Goal: Navigation & Orientation: Find specific page/section

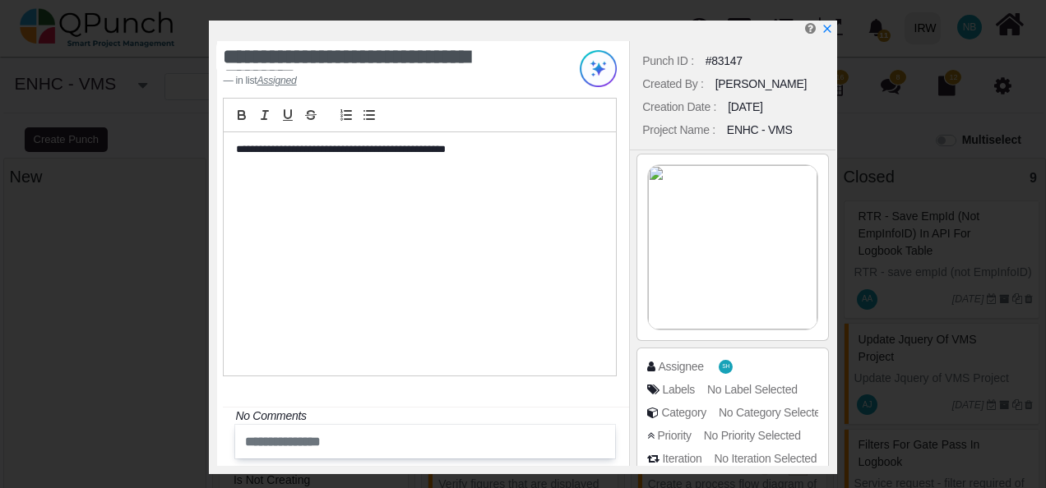
select select
click at [823, 28] on icon "x" at bounding box center [825, 29] width 9 height 9
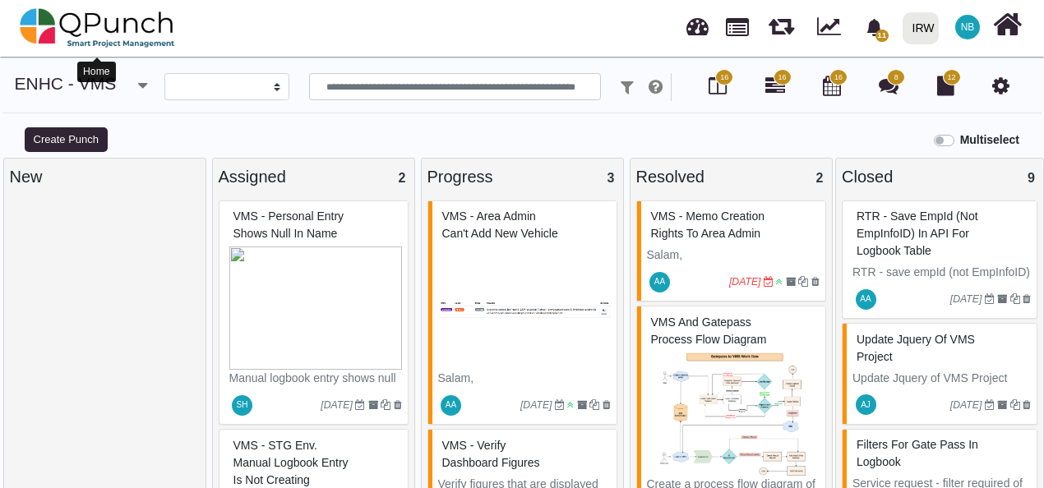
click at [35, 31] on img at bounding box center [97, 27] width 155 height 49
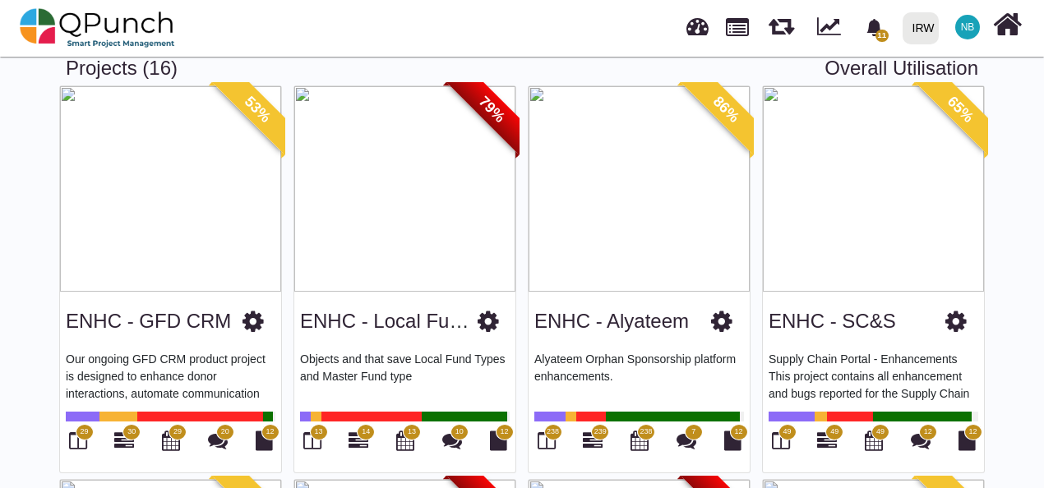
scroll to position [85, 0]
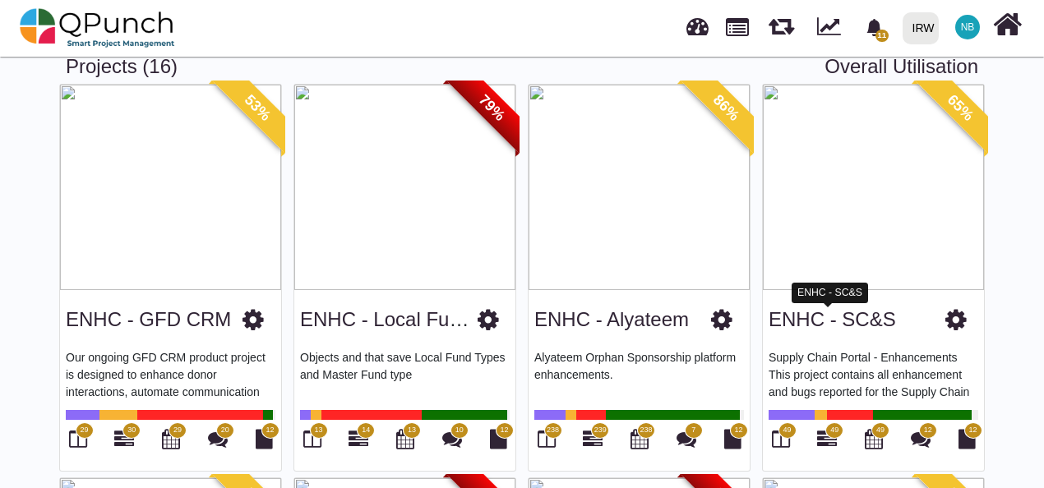
click at [818, 322] on link "ENHC - SC&S" at bounding box center [832, 319] width 127 height 22
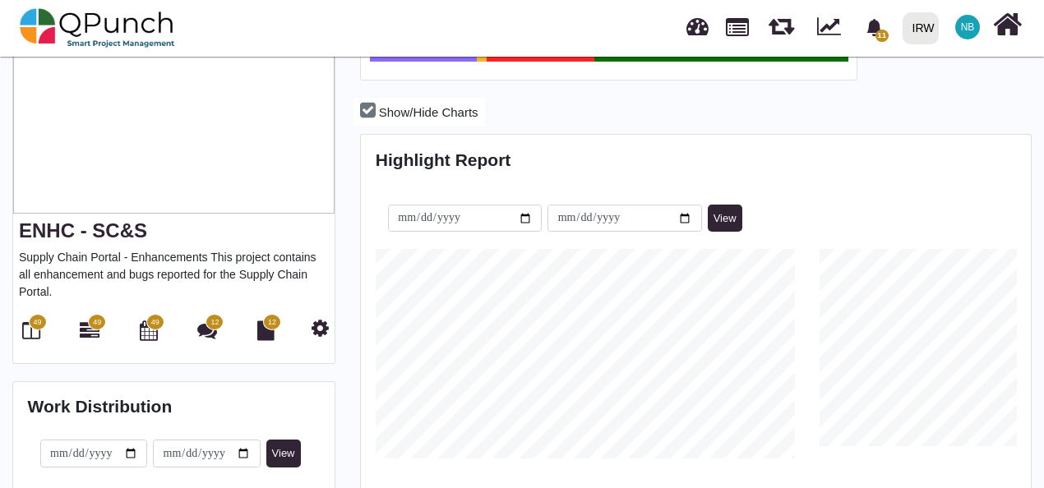
scroll to position [183, 0]
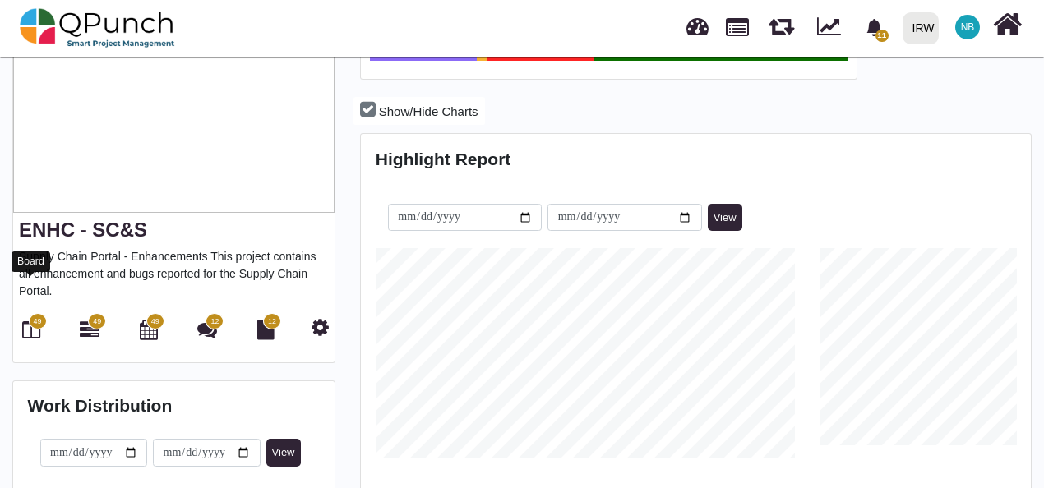
click at [33, 320] on icon at bounding box center [31, 330] width 18 height 20
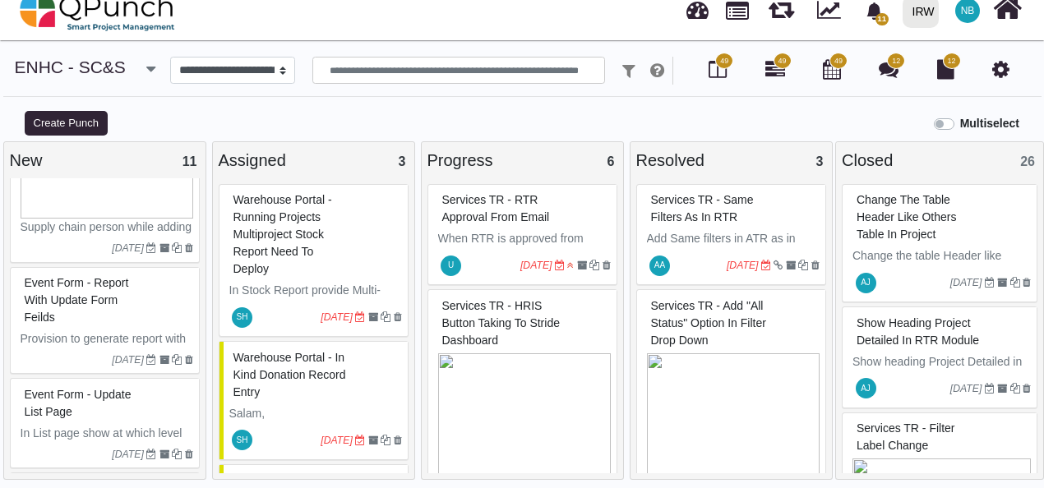
click at [529, 328] on div "Services TR - HRIS button taking to Stride Dashboard" at bounding box center [524, 323] width 173 height 60
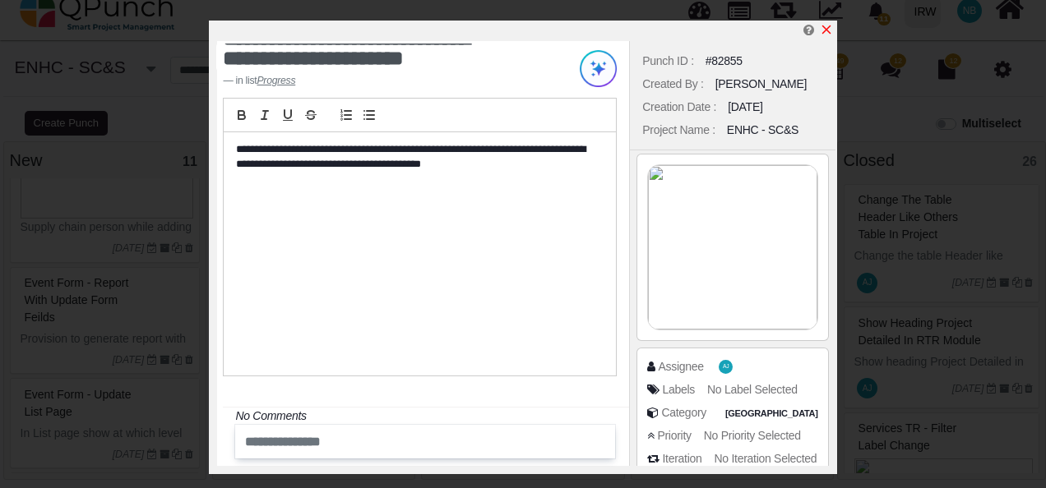
click at [830, 27] on icon "x" at bounding box center [825, 29] width 9 height 9
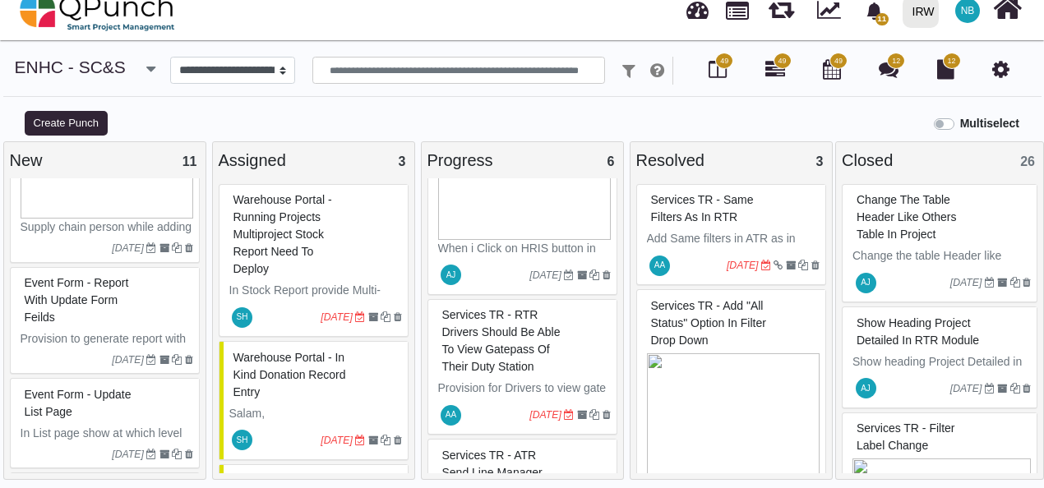
scroll to position [243, 0]
